Goal: Obtain resource: Obtain resource

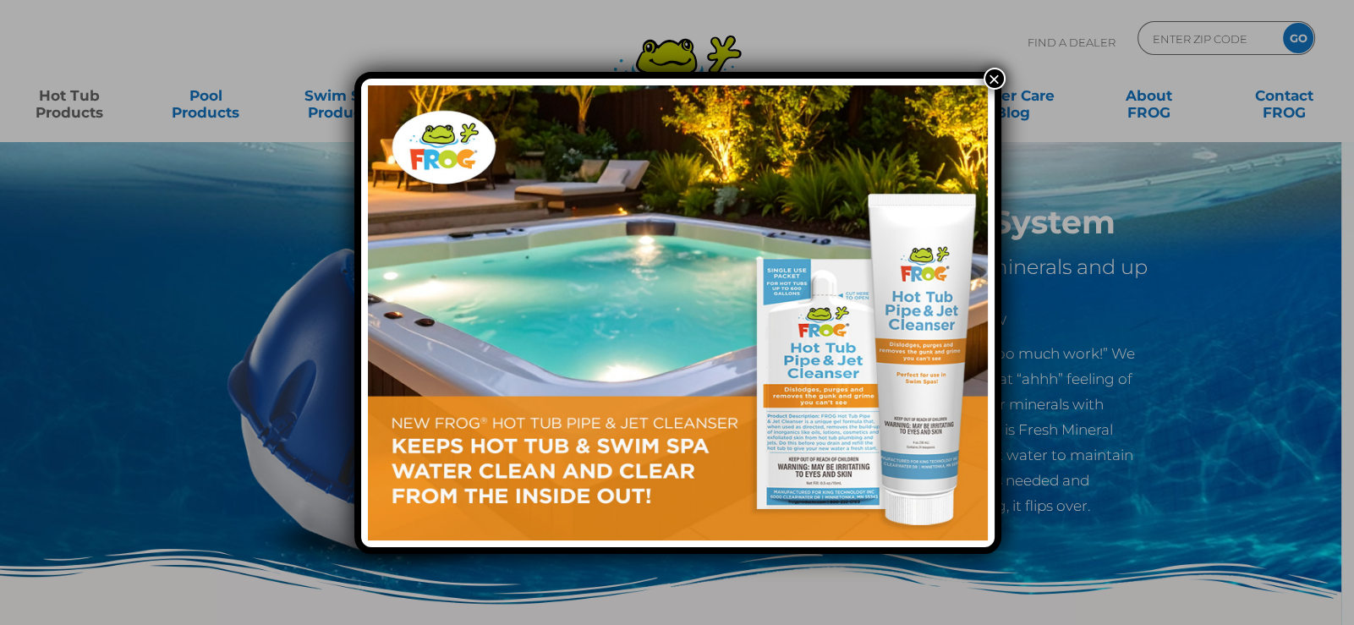
click at [63, 102] on div "×" at bounding box center [677, 312] width 1354 height 625
click at [993, 80] on button "×" at bounding box center [994, 79] width 22 height 22
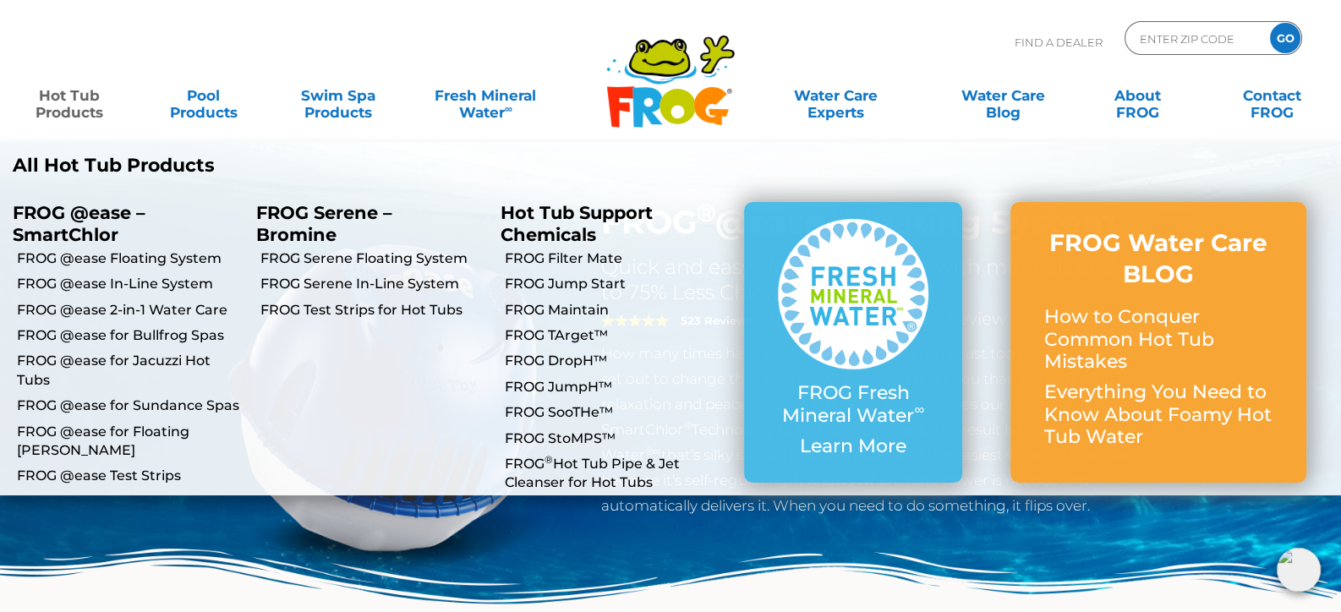
click at [82, 94] on link "Hot Tub Products" at bounding box center [69, 96] width 105 height 34
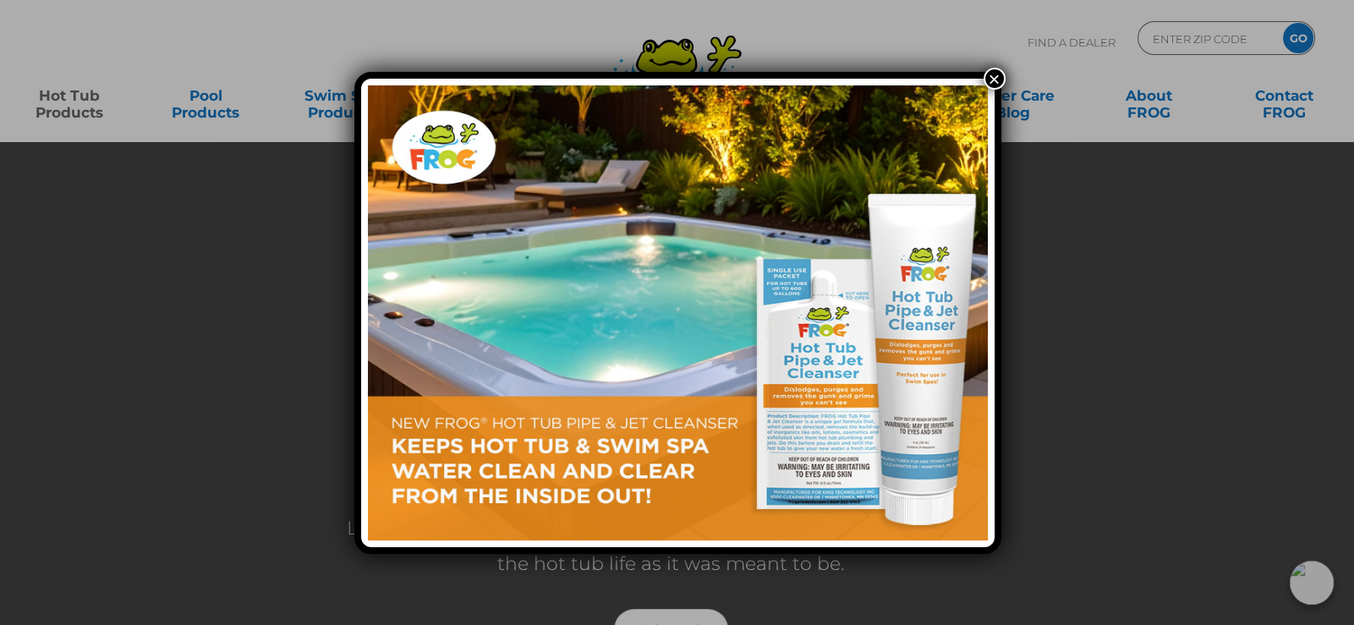
click at [998, 73] on button "×" at bounding box center [994, 79] width 22 height 22
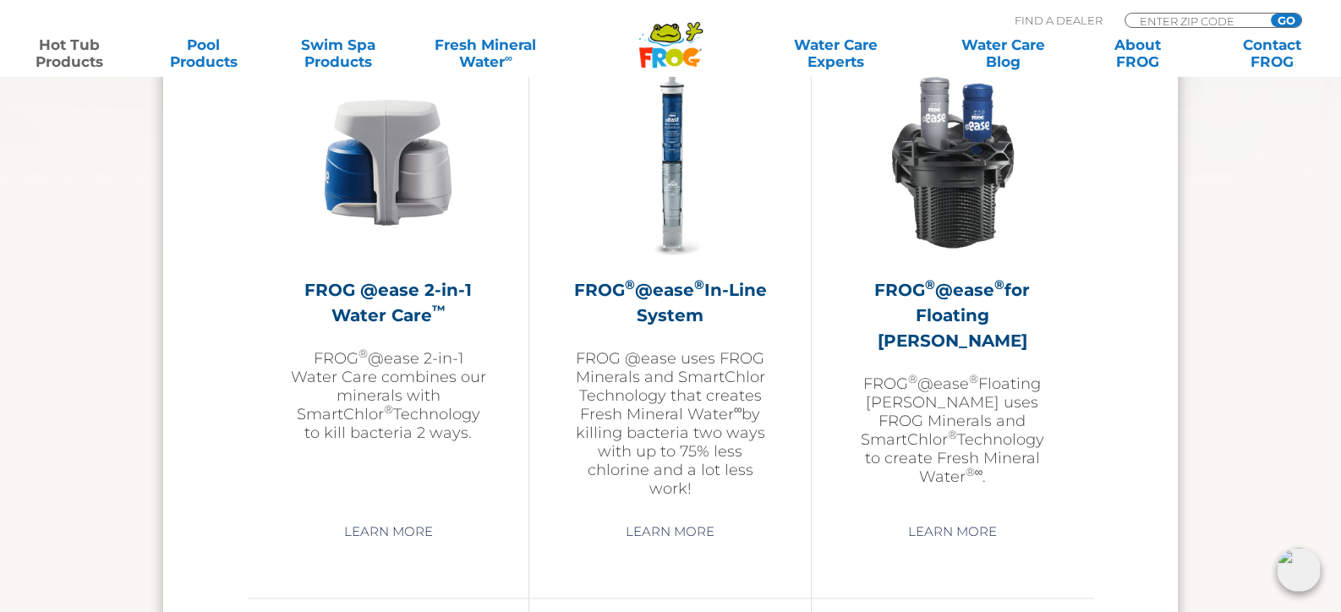
scroll to position [2452, 0]
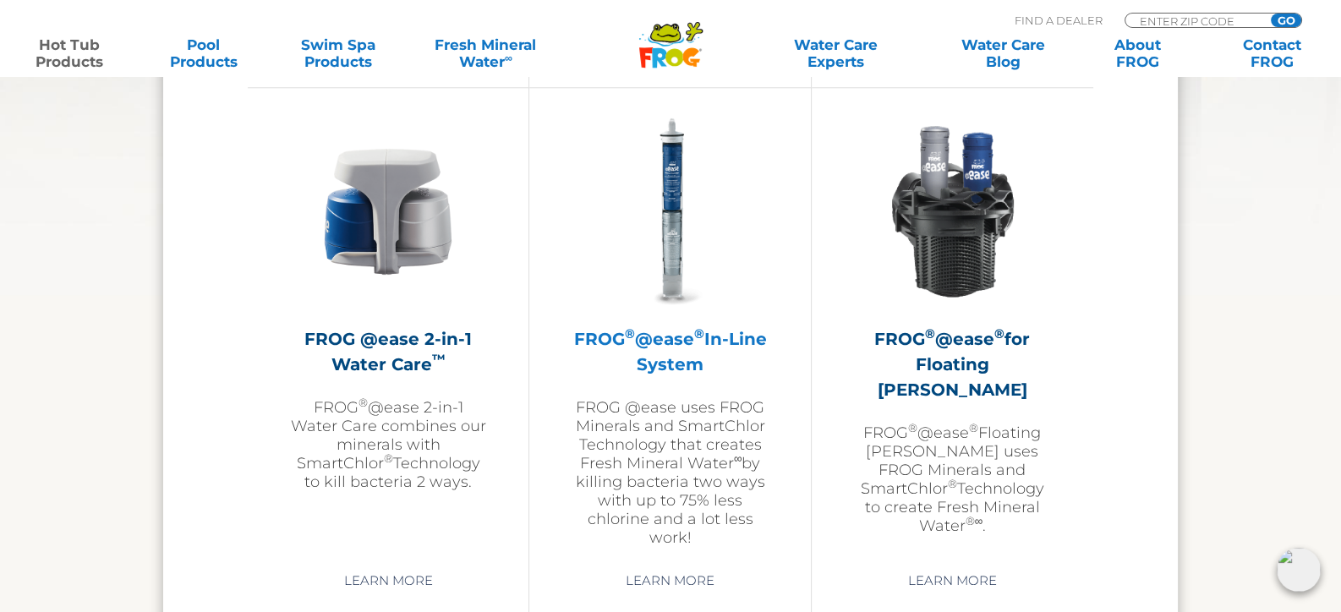
click at [697, 331] on h2 "FROG ® @ease ® In-Line System" at bounding box center [670, 351] width 196 height 51
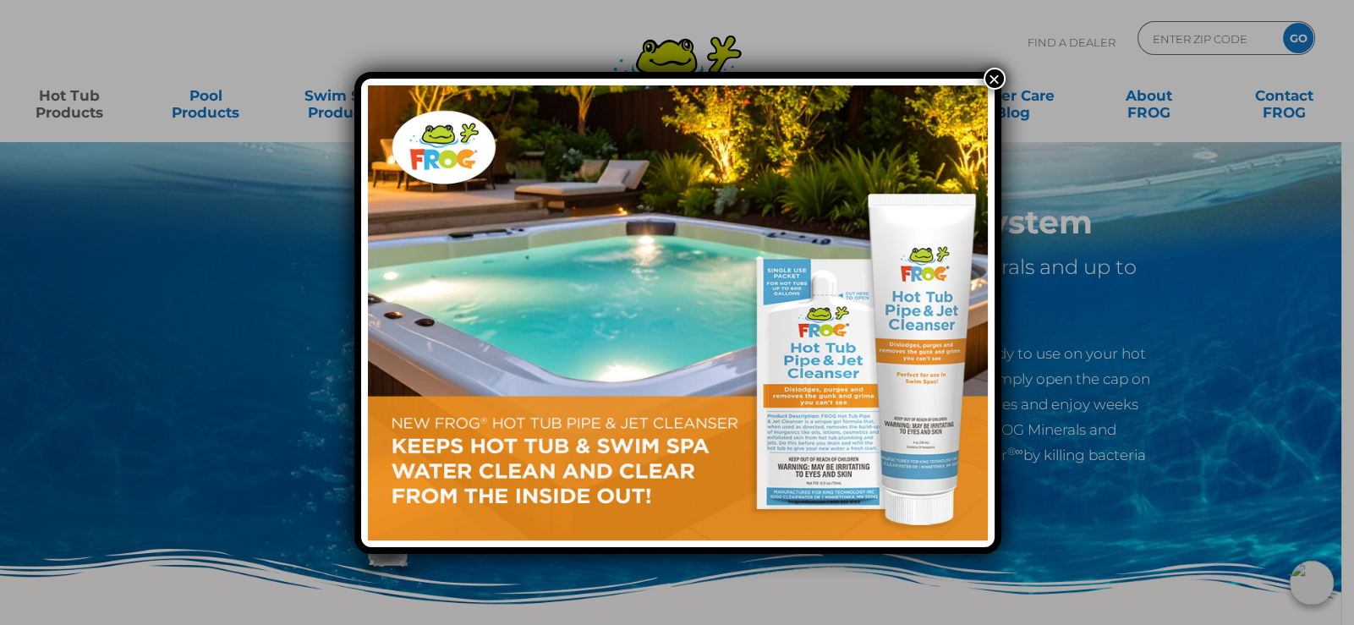
click at [996, 75] on button "×" at bounding box center [994, 79] width 22 height 22
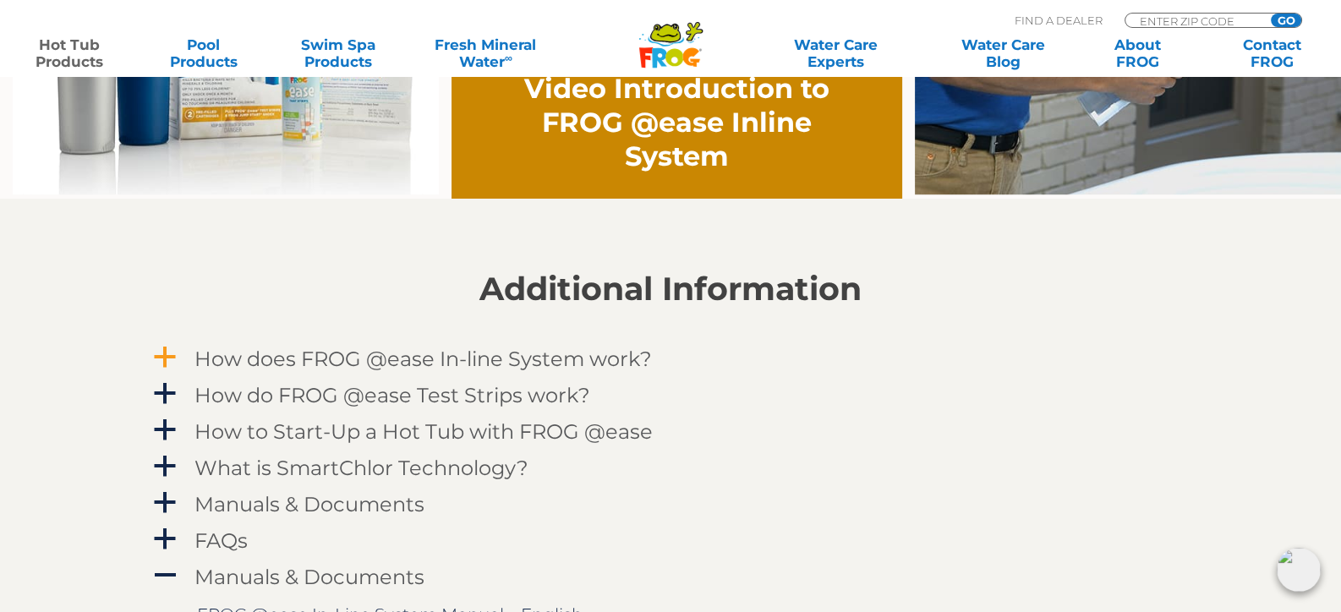
scroll to position [1521, 0]
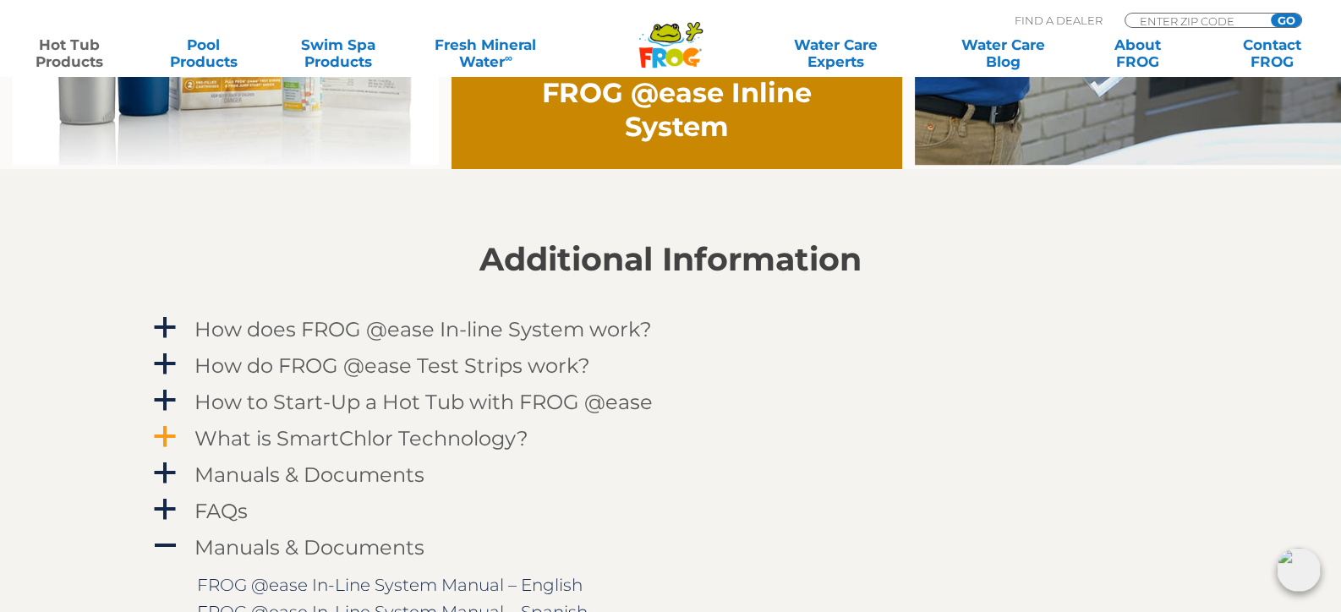
click at [169, 435] on span "a" at bounding box center [164, 436] width 25 height 25
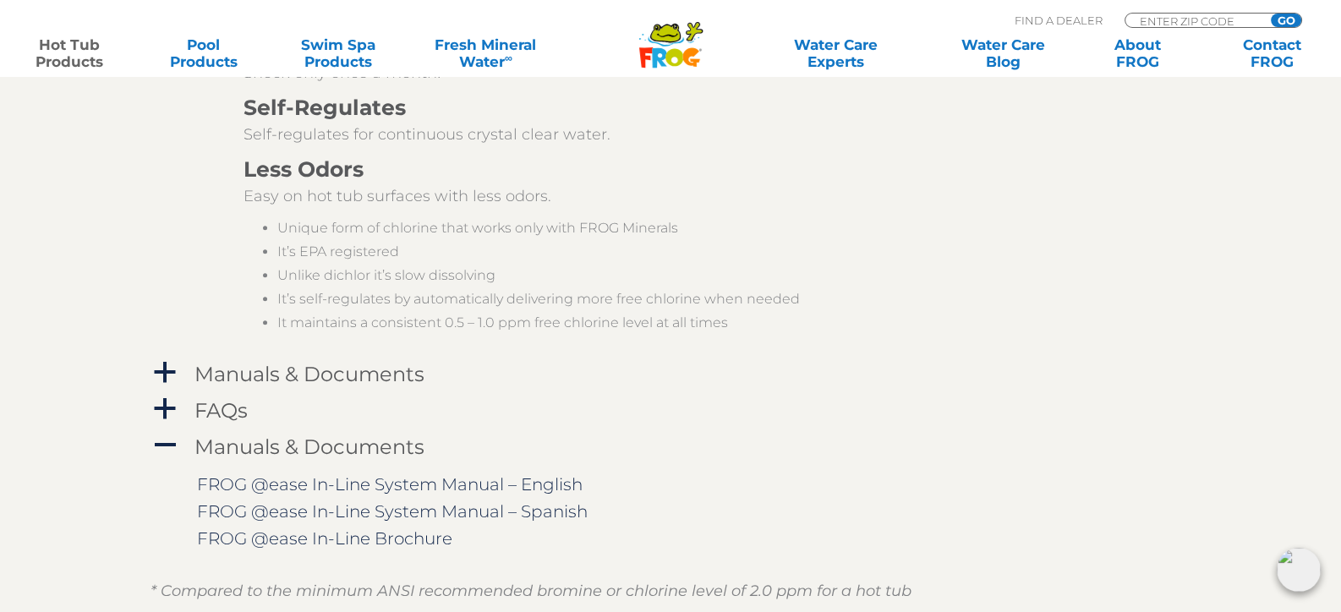
scroll to position [2367, 0]
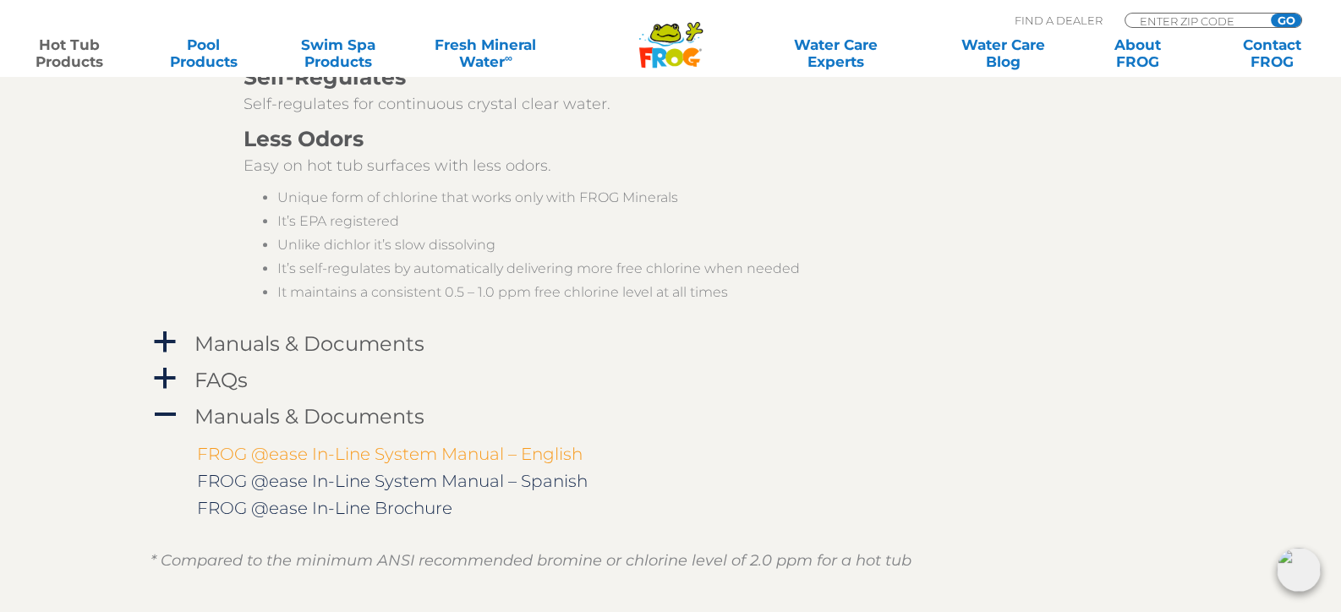
click at [427, 458] on link "FROG @ease In-Line System Manual – English" at bounding box center [390, 454] width 386 height 20
